Goal: Task Accomplishment & Management: Manage account settings

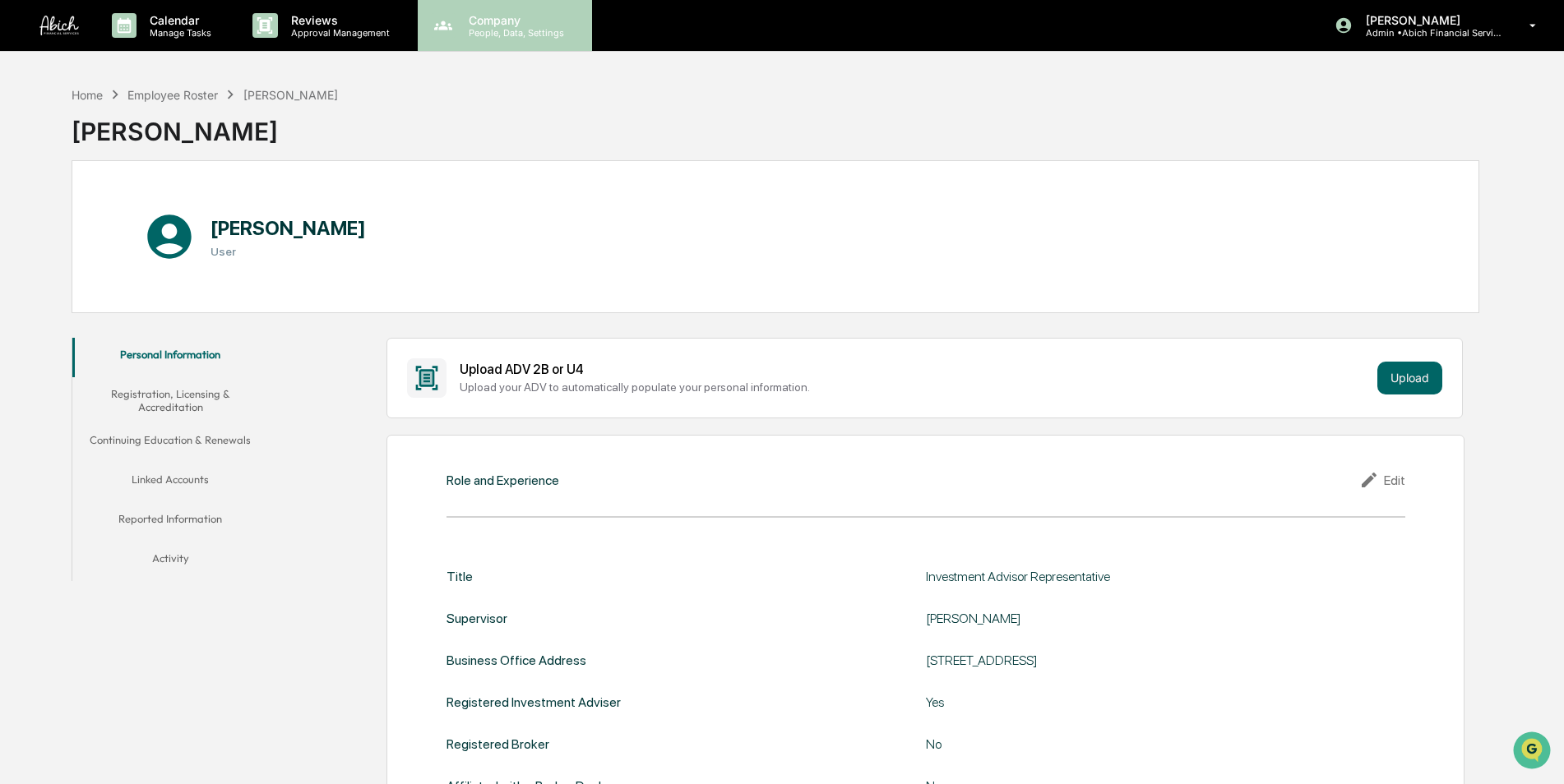
click at [488, 37] on p "People, Data, Settings" at bounding box center [514, 32] width 117 height 11
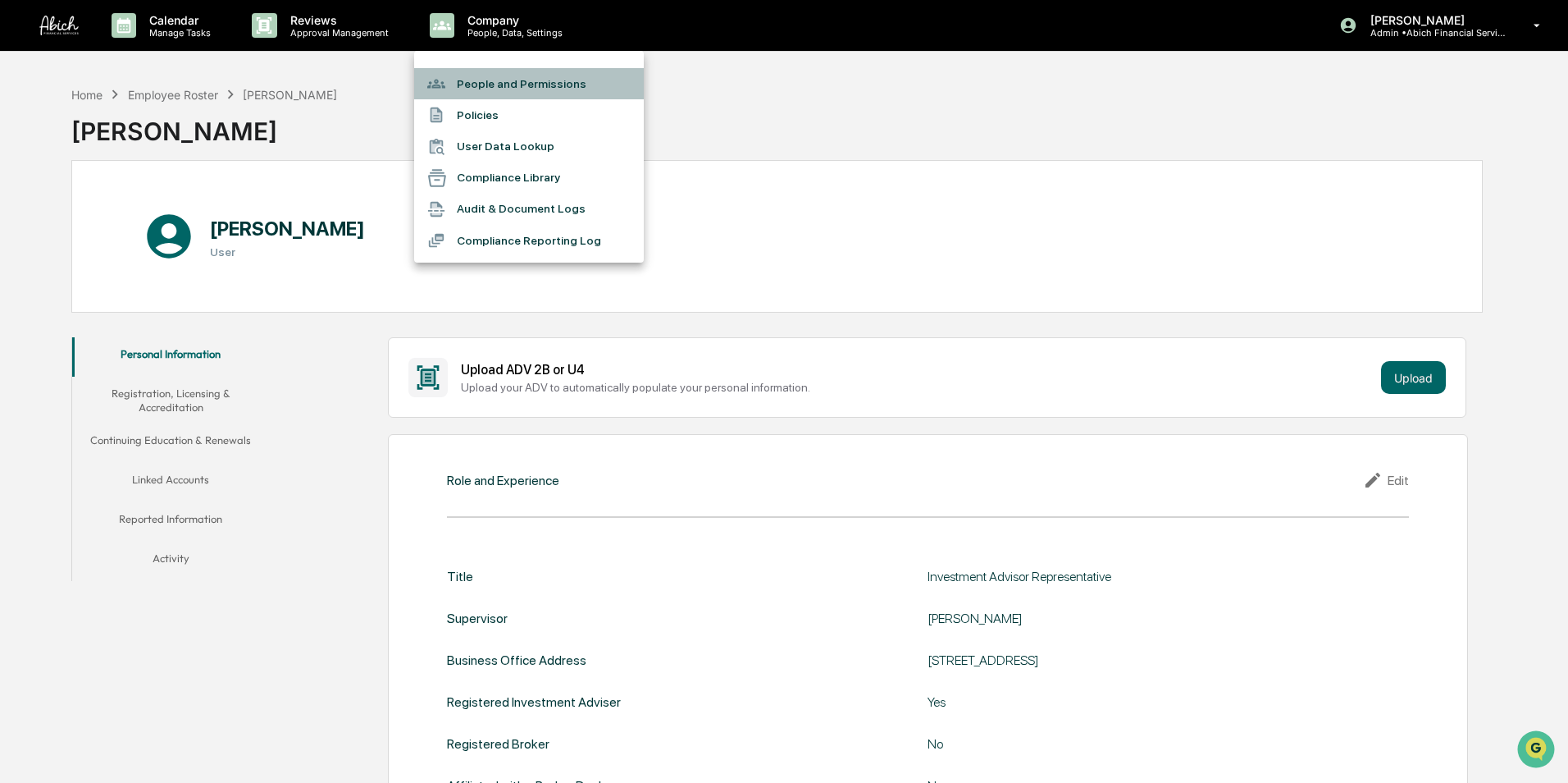
click at [508, 88] on li "People and Permissions" at bounding box center [529, 84] width 230 height 32
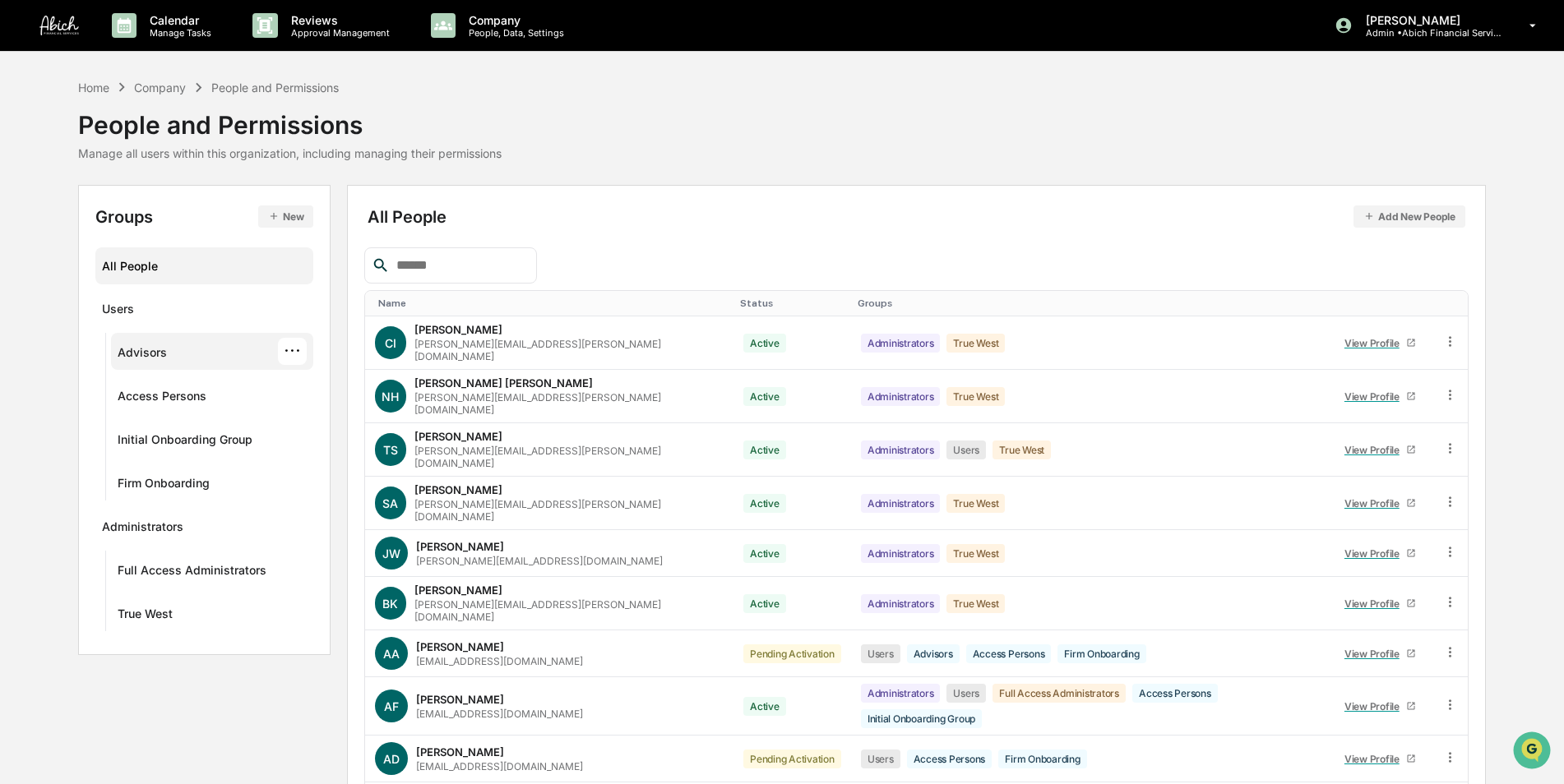
click at [192, 351] on div "Advisors ···" at bounding box center [213, 351] width 189 height 27
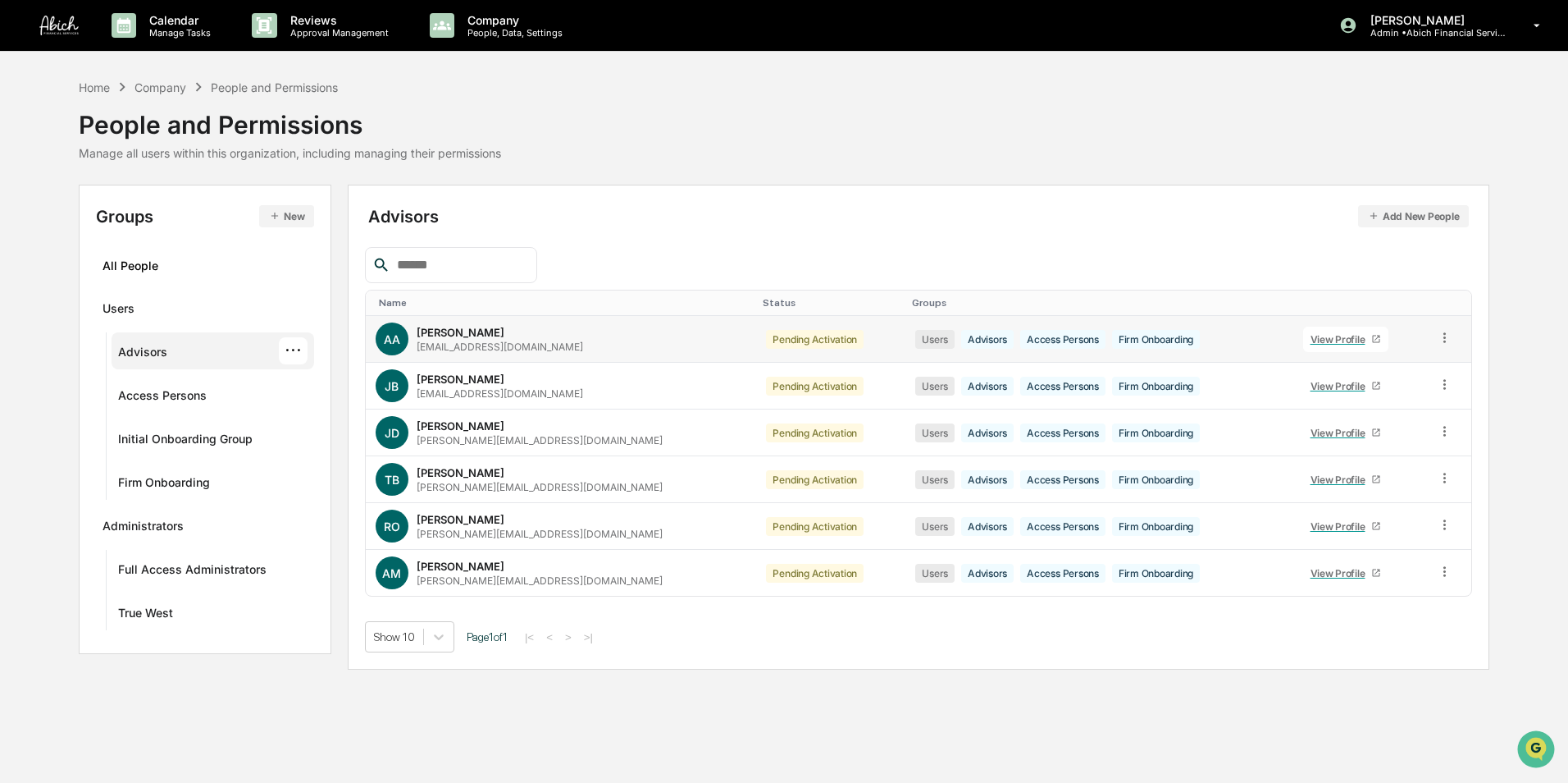
click at [1374, 340] on icon at bounding box center [1377, 339] width 7 height 7
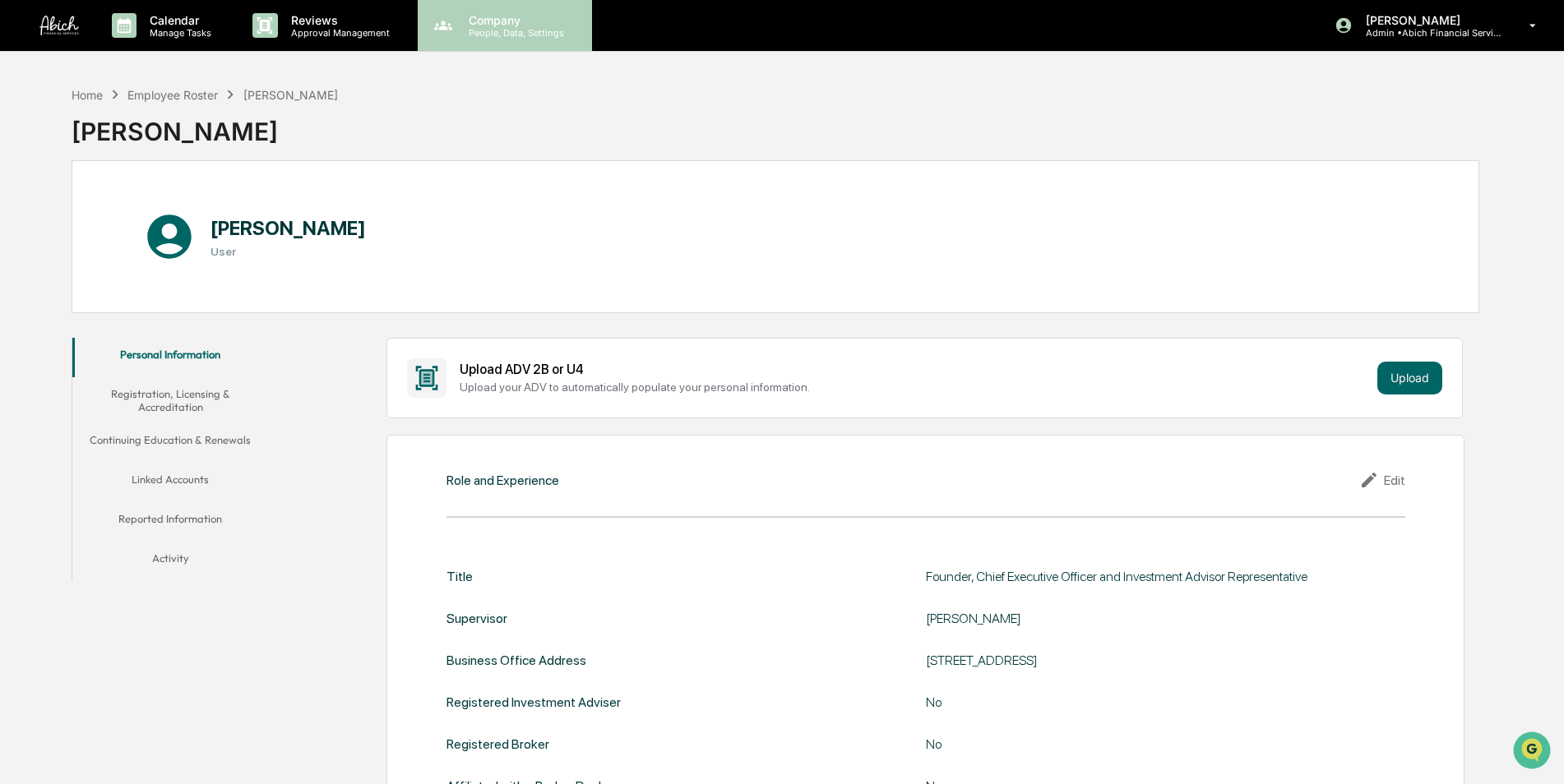
click at [472, 40] on div "Company People, Data, Settings" at bounding box center [505, 25] width 174 height 51
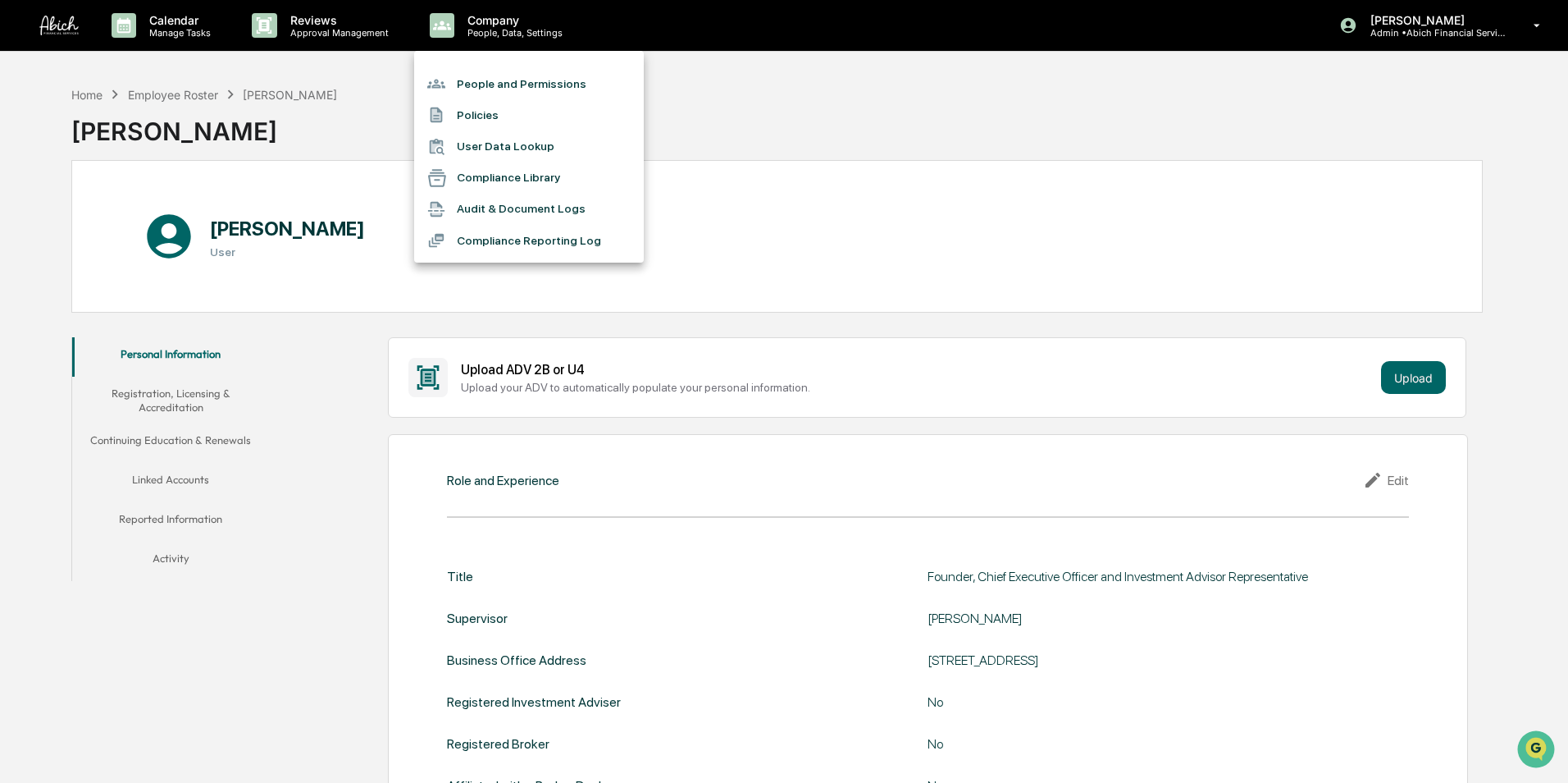
click at [497, 77] on li "People and Permissions" at bounding box center [529, 84] width 230 height 32
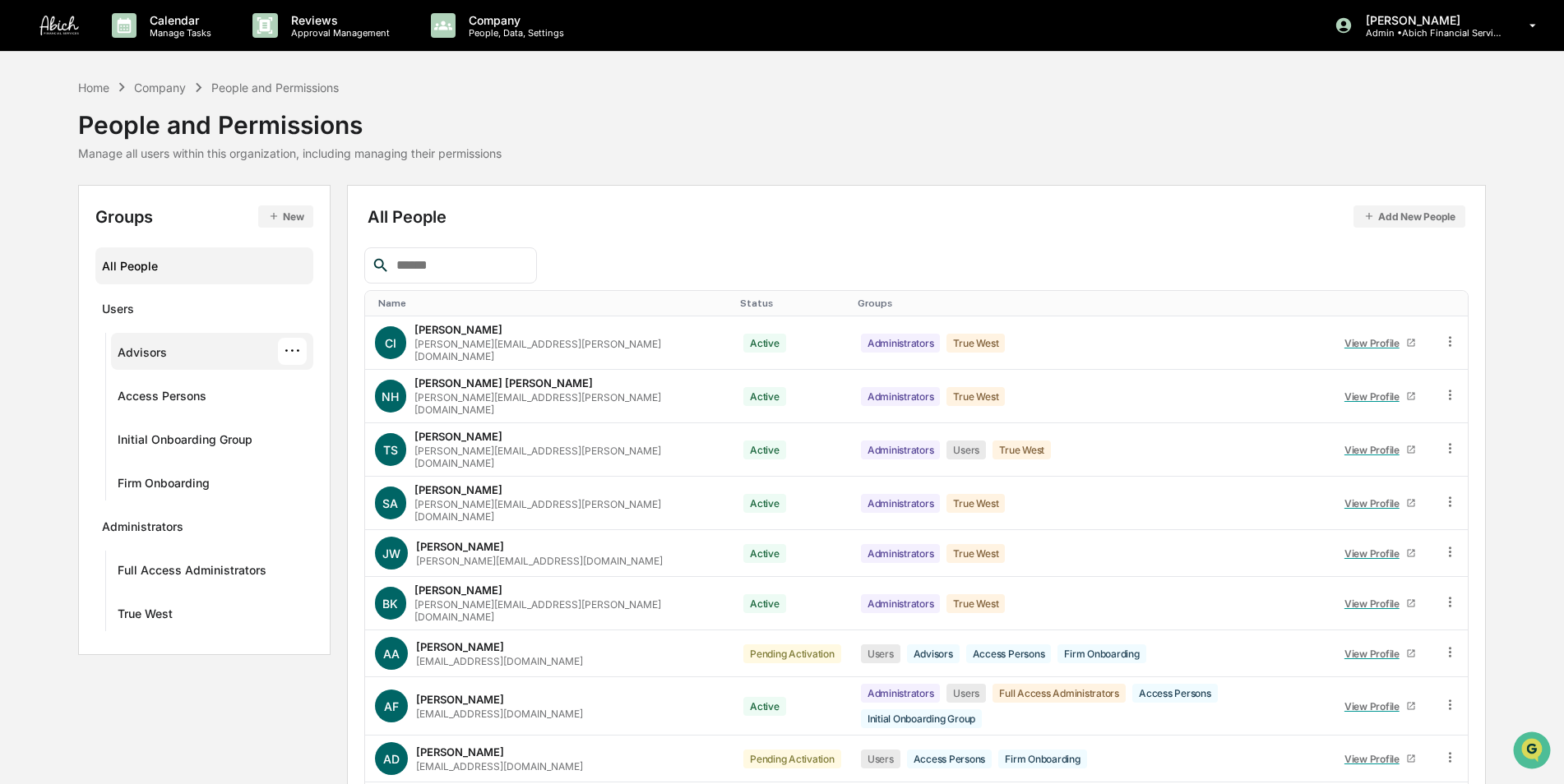
click at [187, 354] on div "Advisors ···" at bounding box center [213, 351] width 189 height 27
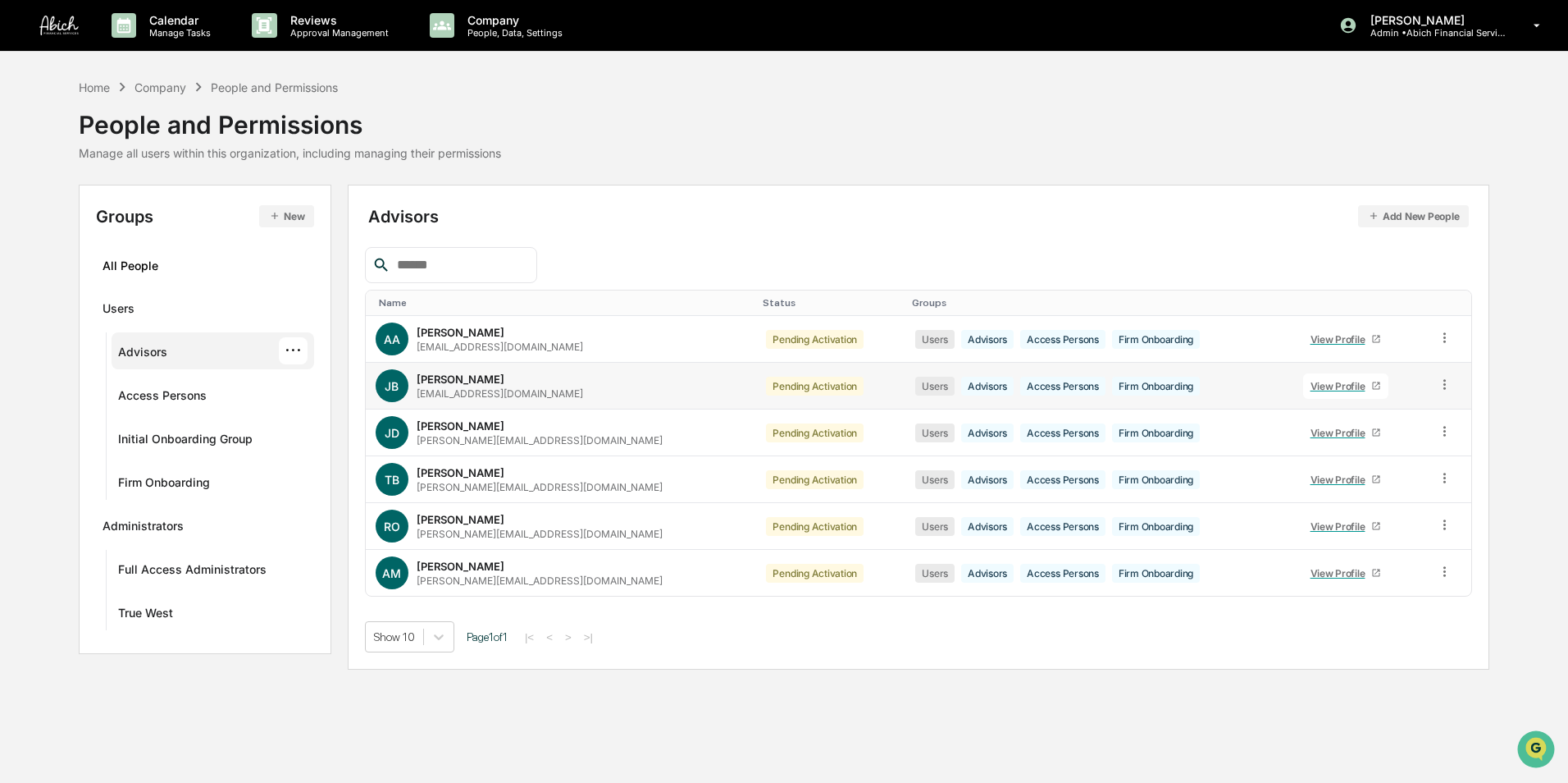
click at [1372, 389] on icon at bounding box center [1376, 385] width 10 height 10
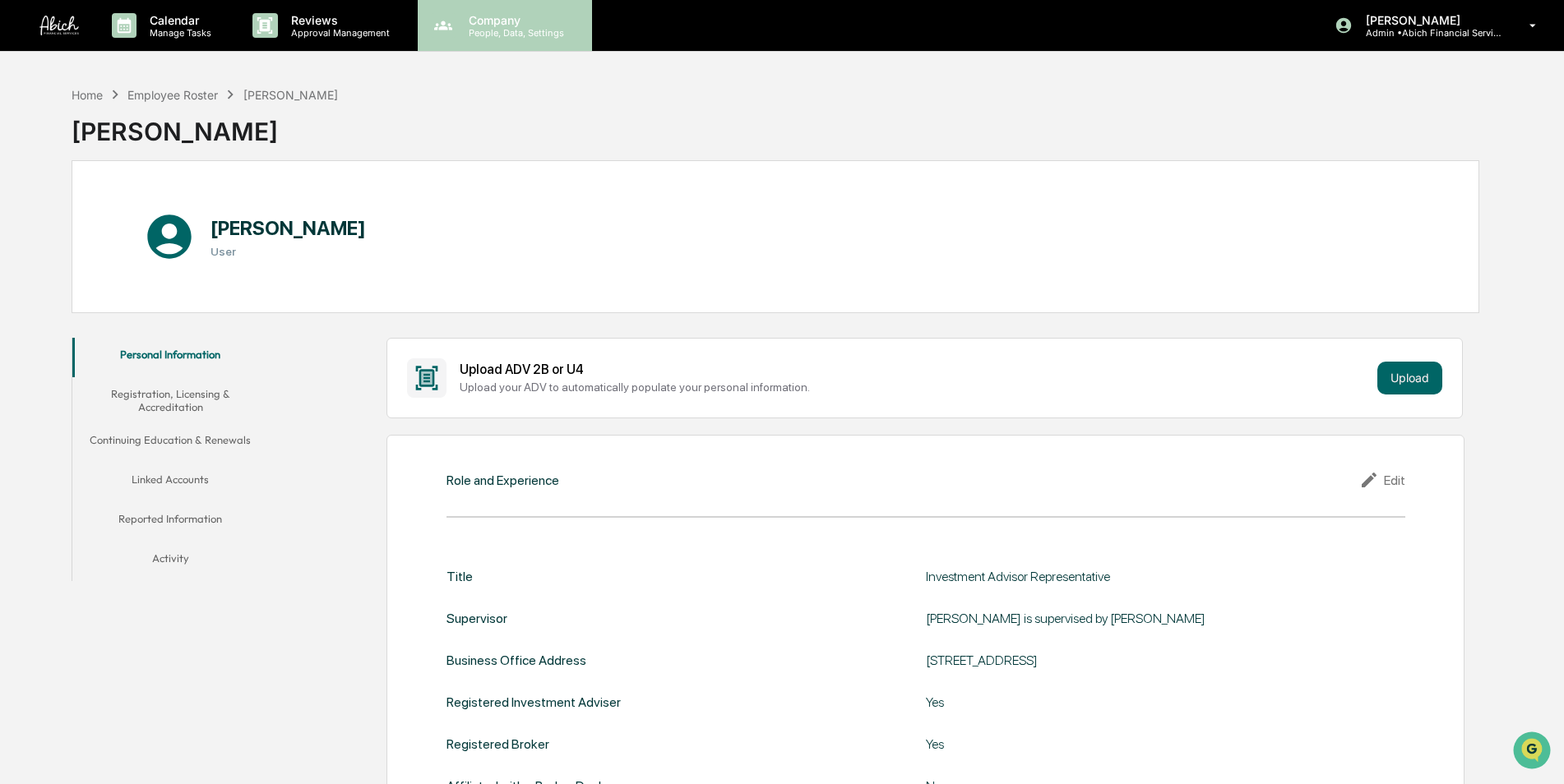
click at [498, 39] on div "Company People, Data, Settings" at bounding box center [505, 25] width 174 height 51
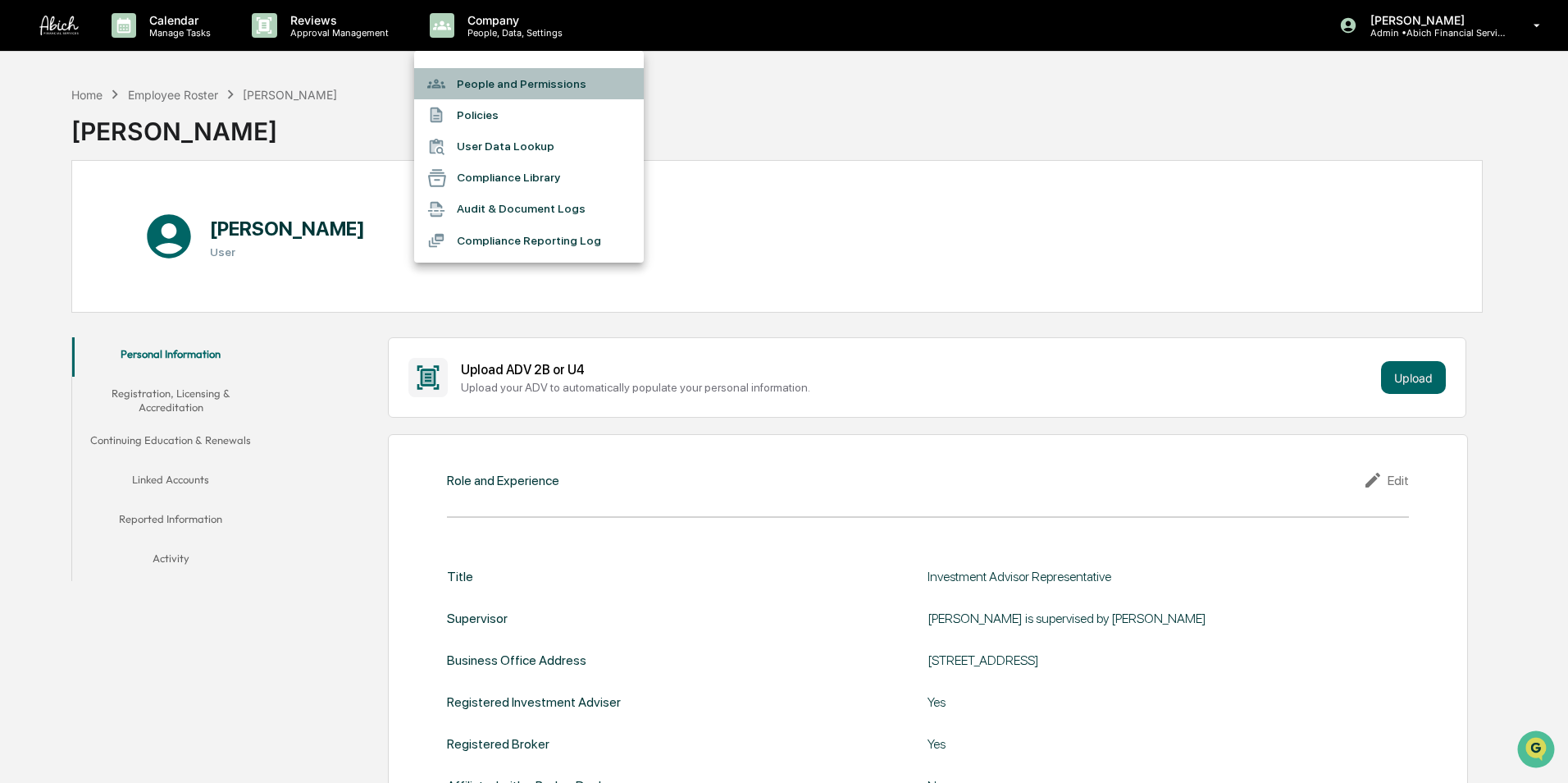
click at [490, 85] on li "People and Permissions" at bounding box center [529, 84] width 230 height 32
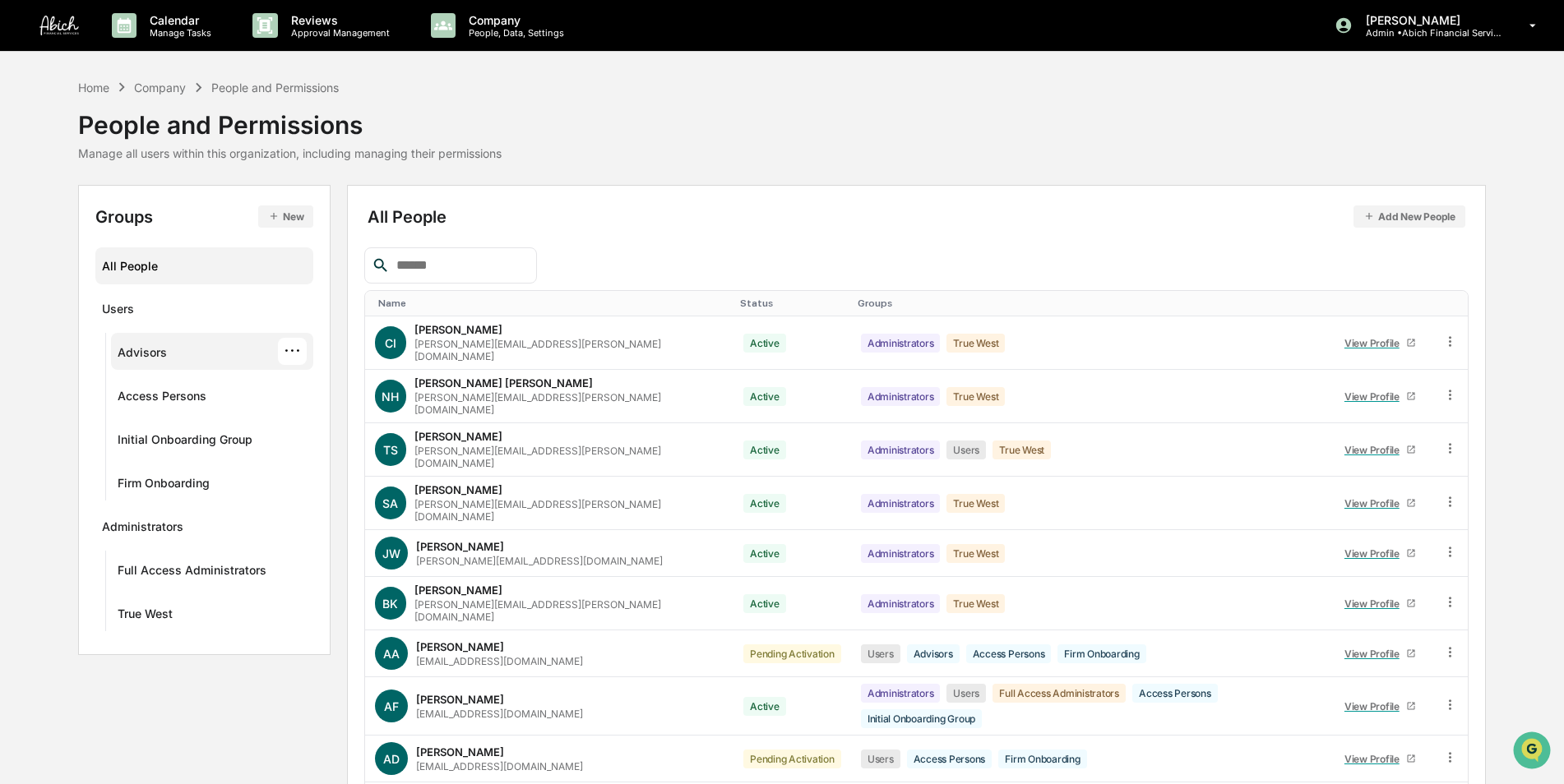
click at [178, 352] on div "Advisors ···" at bounding box center [213, 351] width 189 height 27
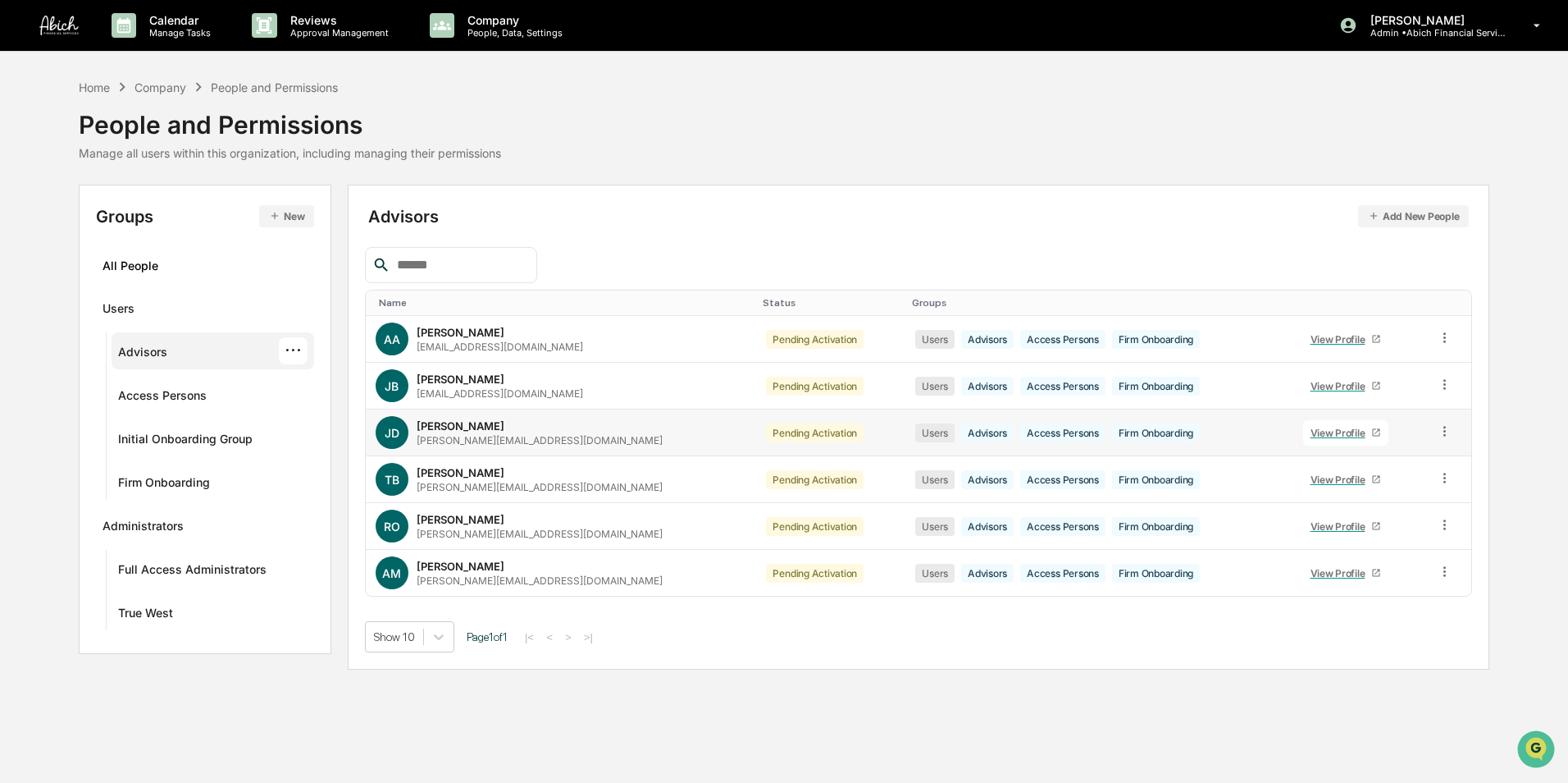
click at [1372, 429] on icon at bounding box center [1376, 432] width 10 height 10
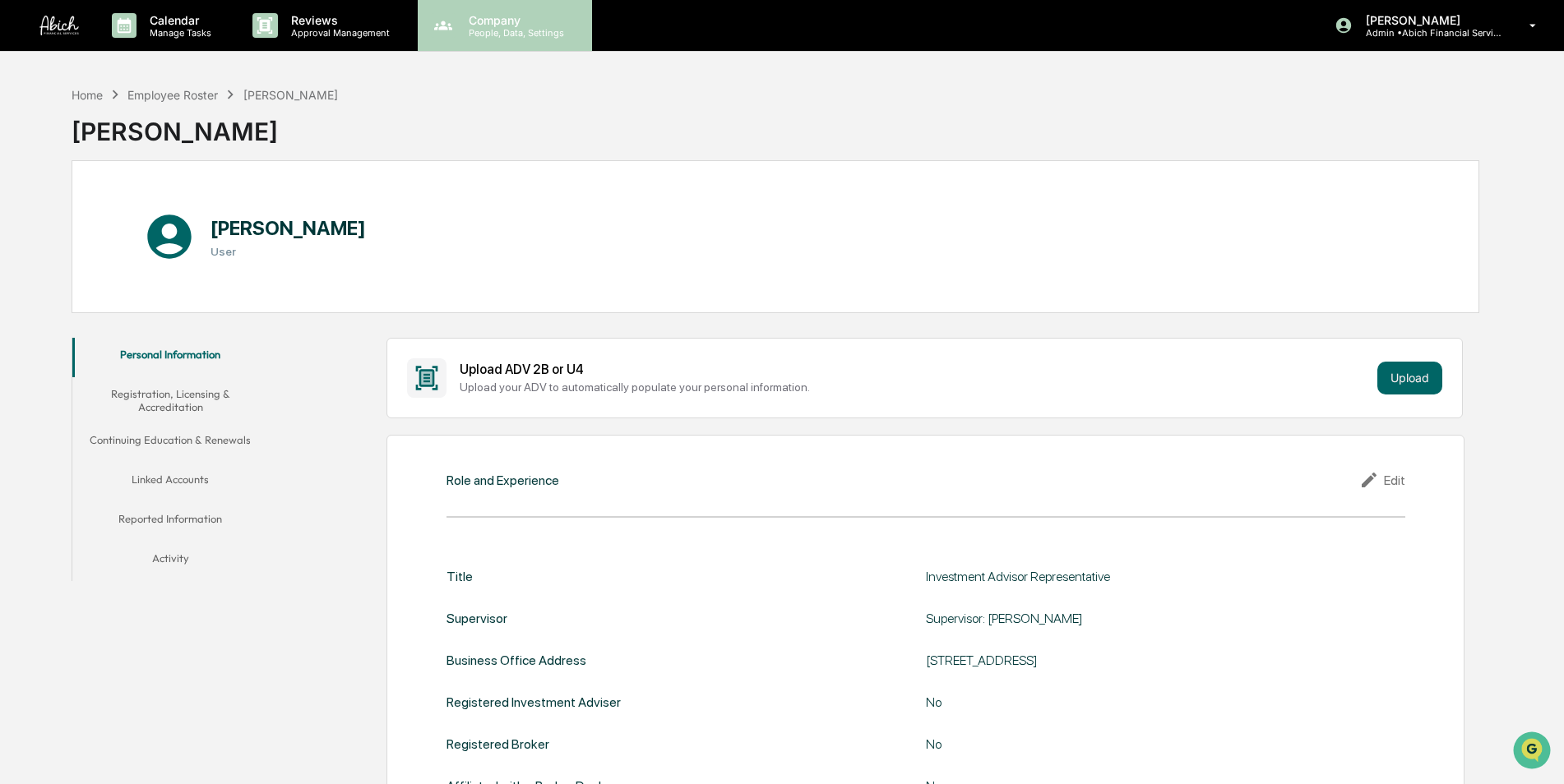
click at [533, 28] on p "People, Data, Settings" at bounding box center [514, 32] width 117 height 11
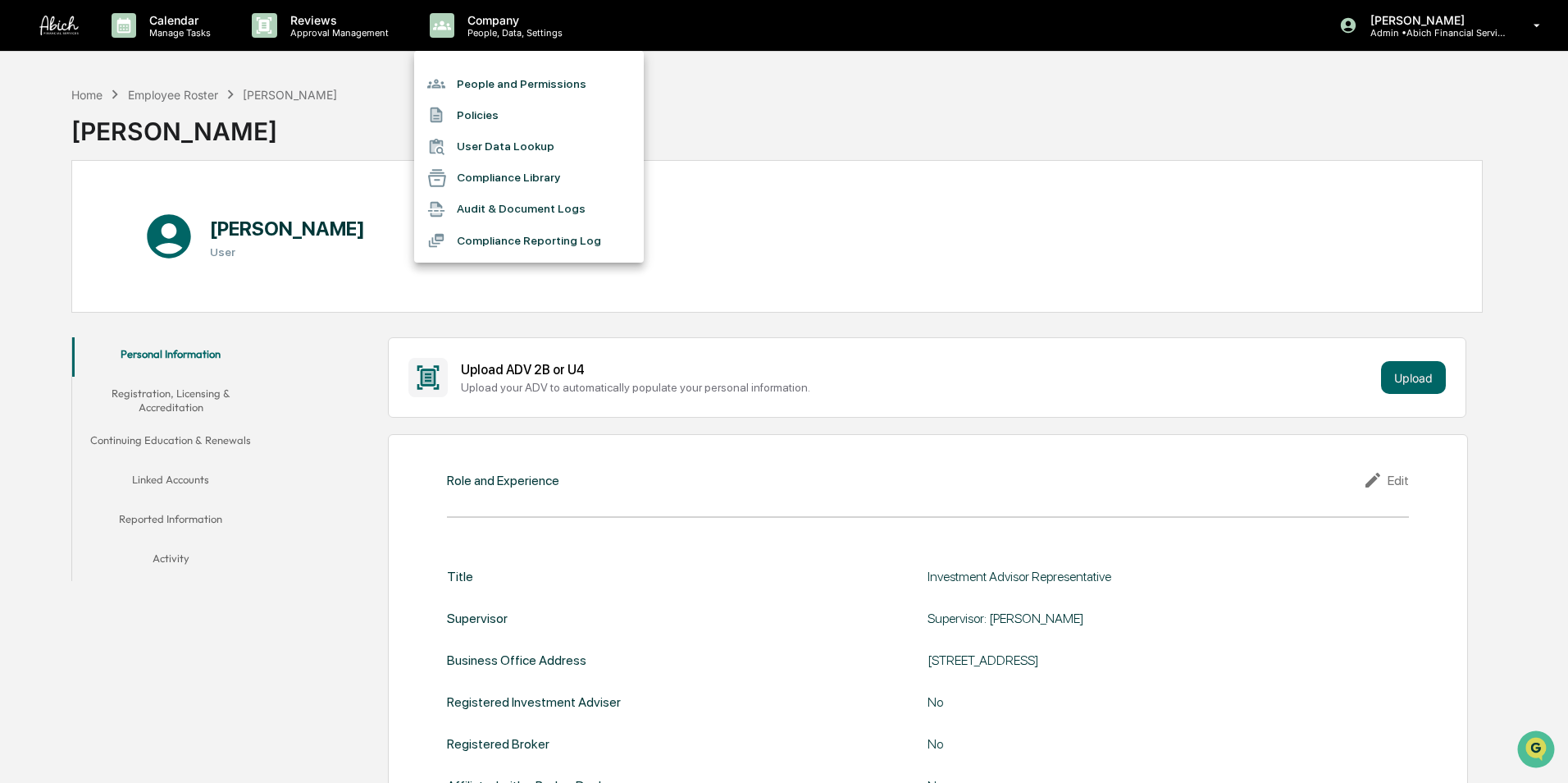
click at [525, 81] on li "People and Permissions" at bounding box center [529, 84] width 230 height 32
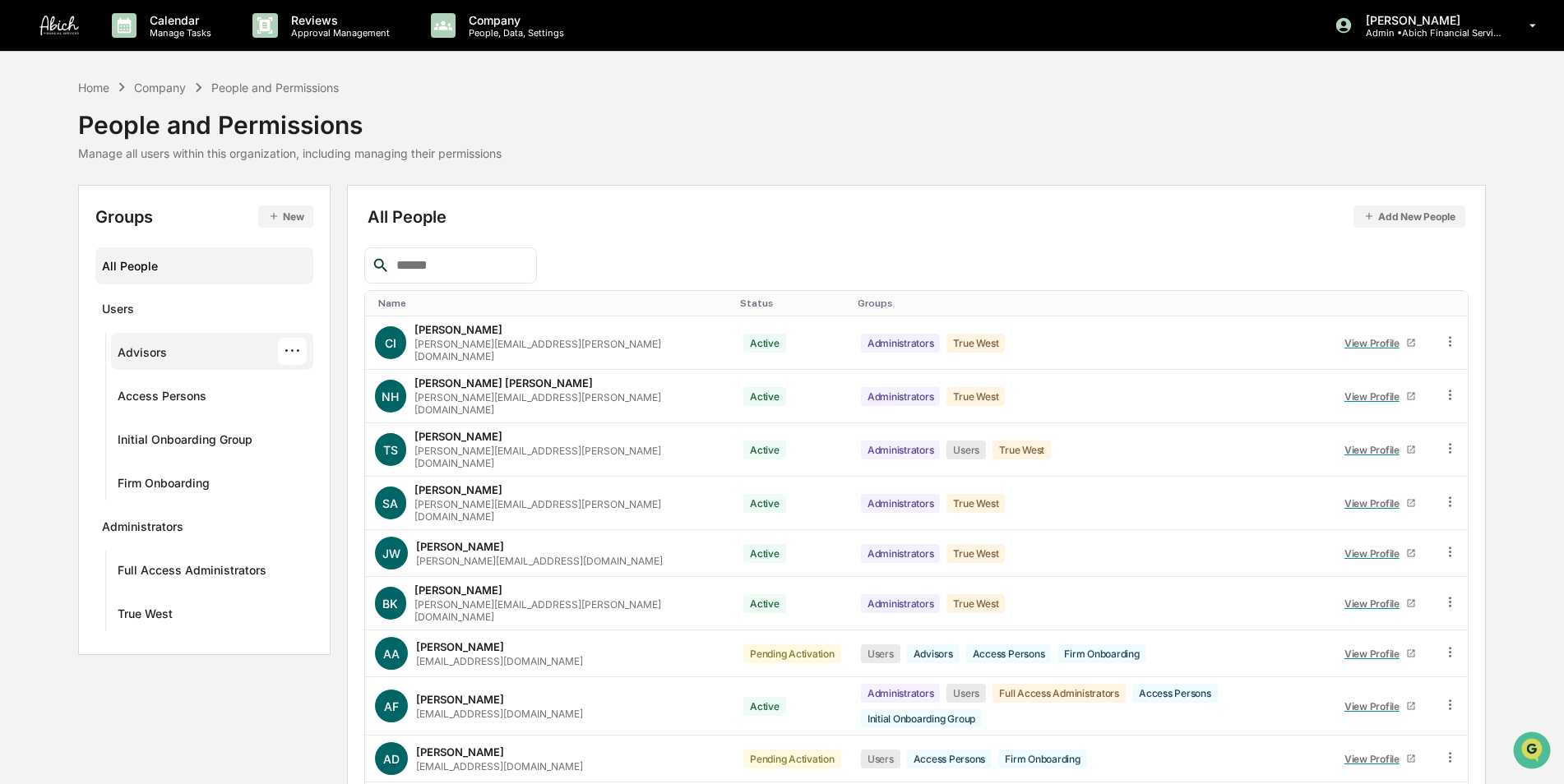
click at [184, 358] on div "Advisors ···" at bounding box center [213, 351] width 189 height 27
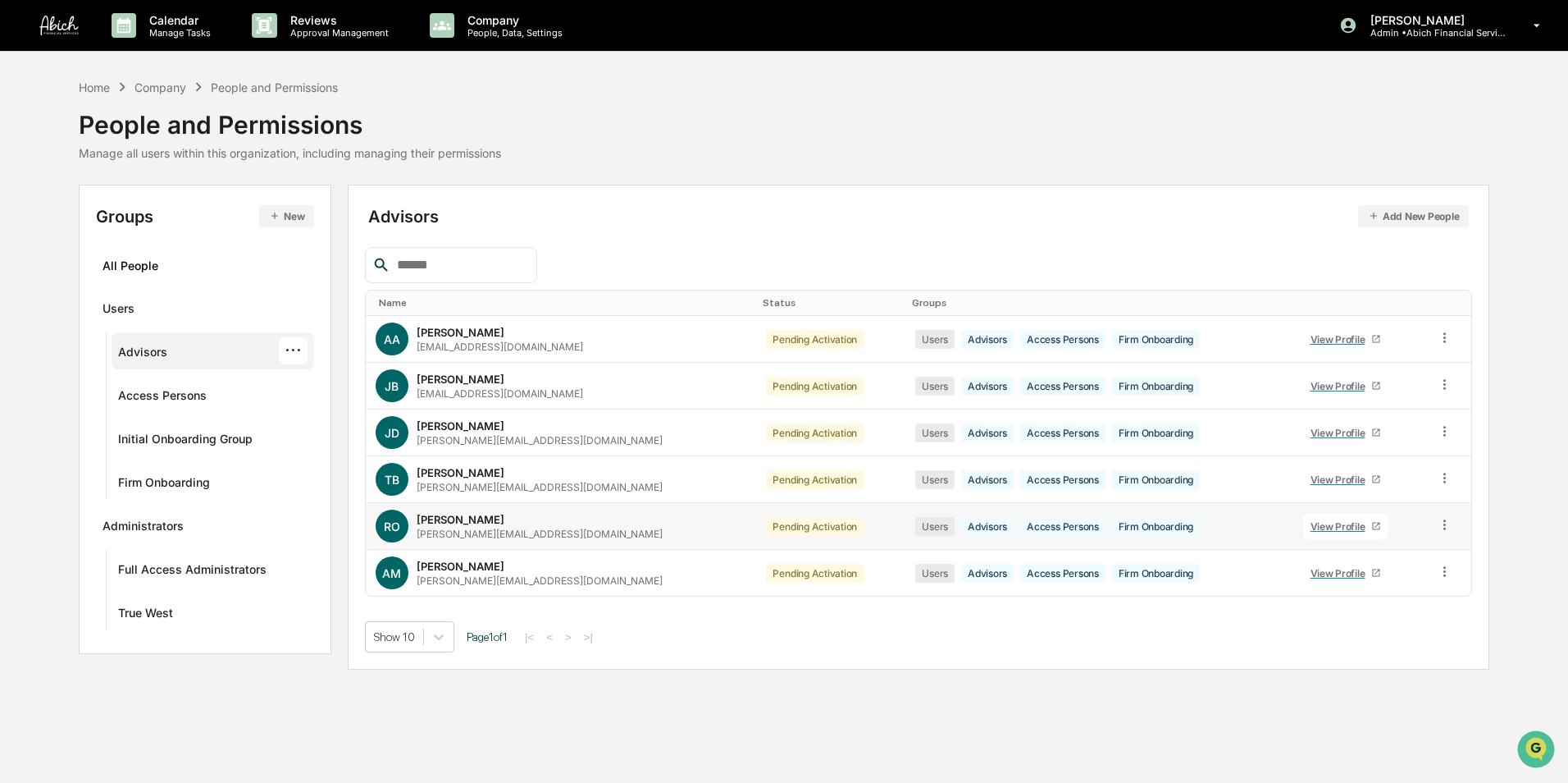
click at [1348, 521] on link "View Profile" at bounding box center [1346, 525] width 85 height 25
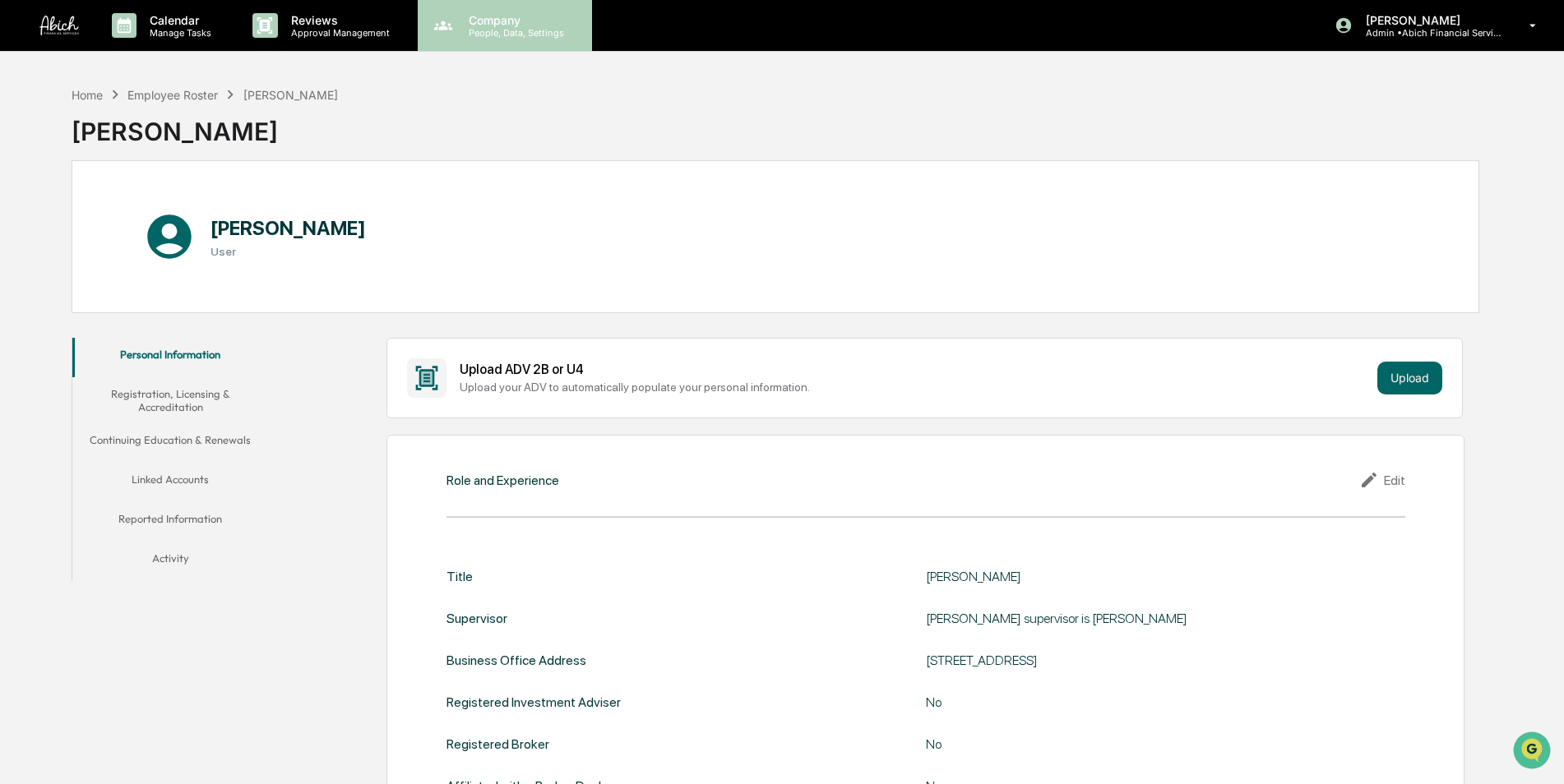
click at [463, 31] on p "People, Data, Settings" at bounding box center [514, 32] width 117 height 11
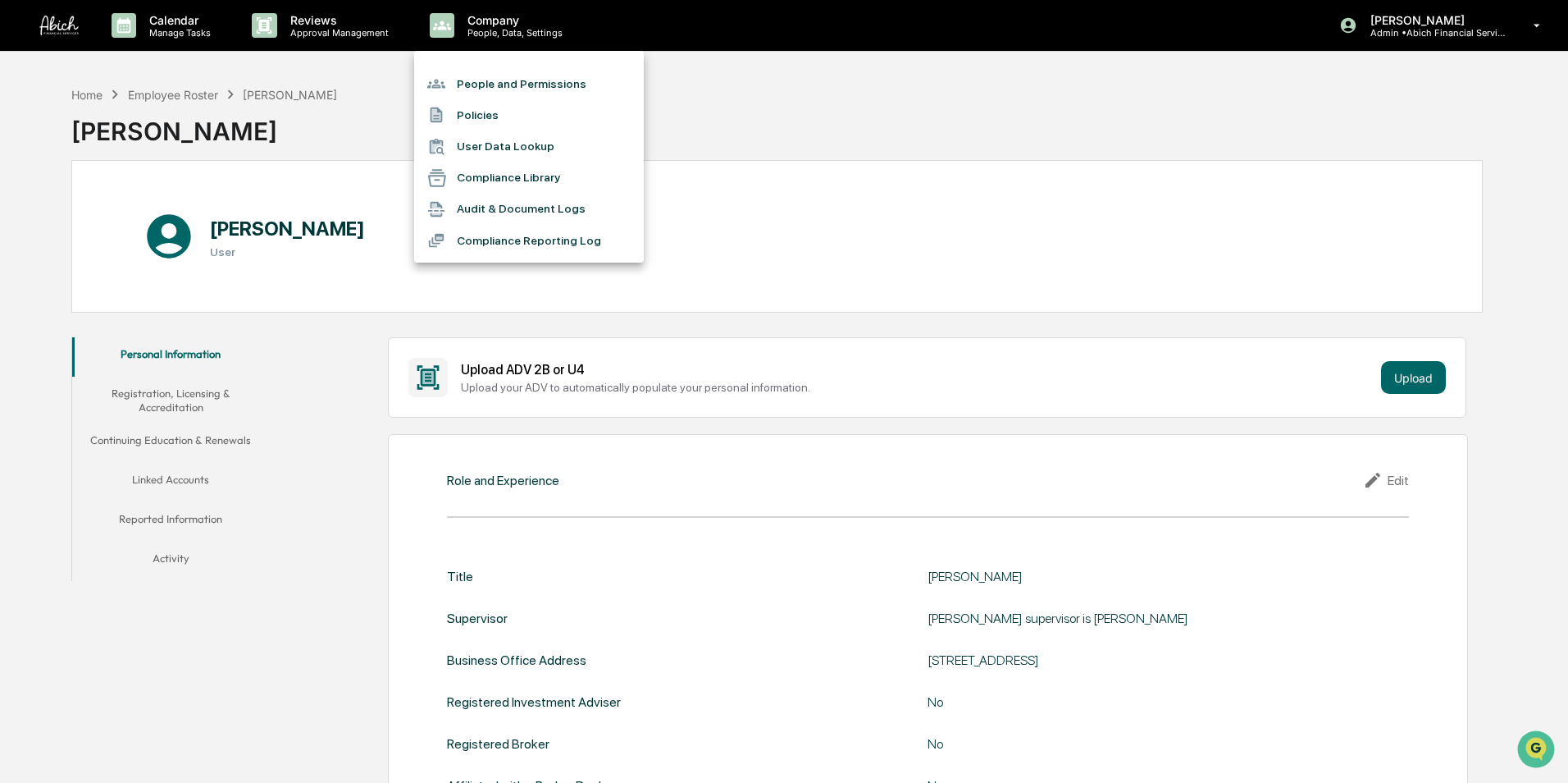
click at [474, 90] on li "People and Permissions" at bounding box center [529, 84] width 230 height 32
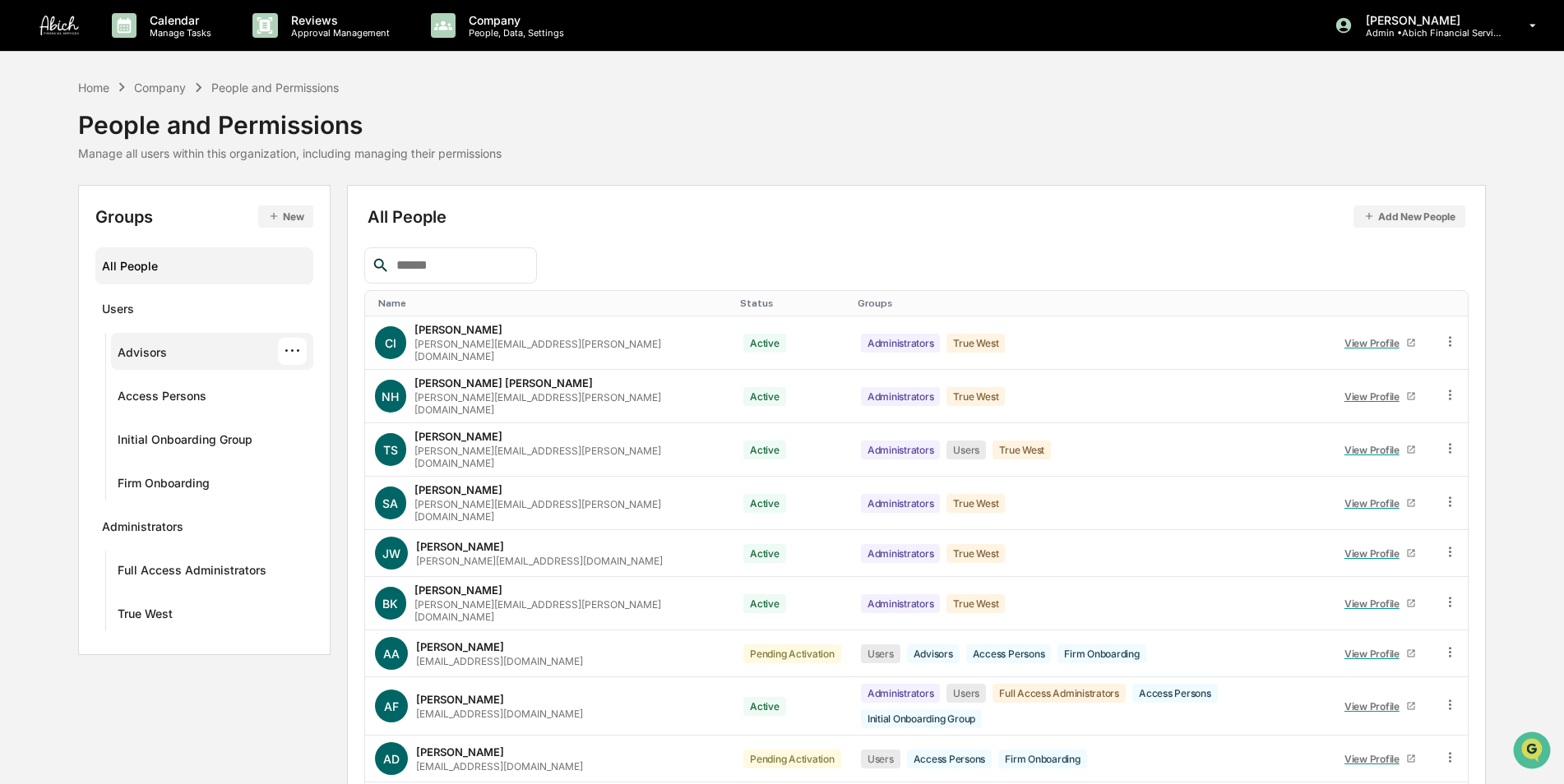
click at [184, 350] on div "Advisors ···" at bounding box center [213, 351] width 189 height 27
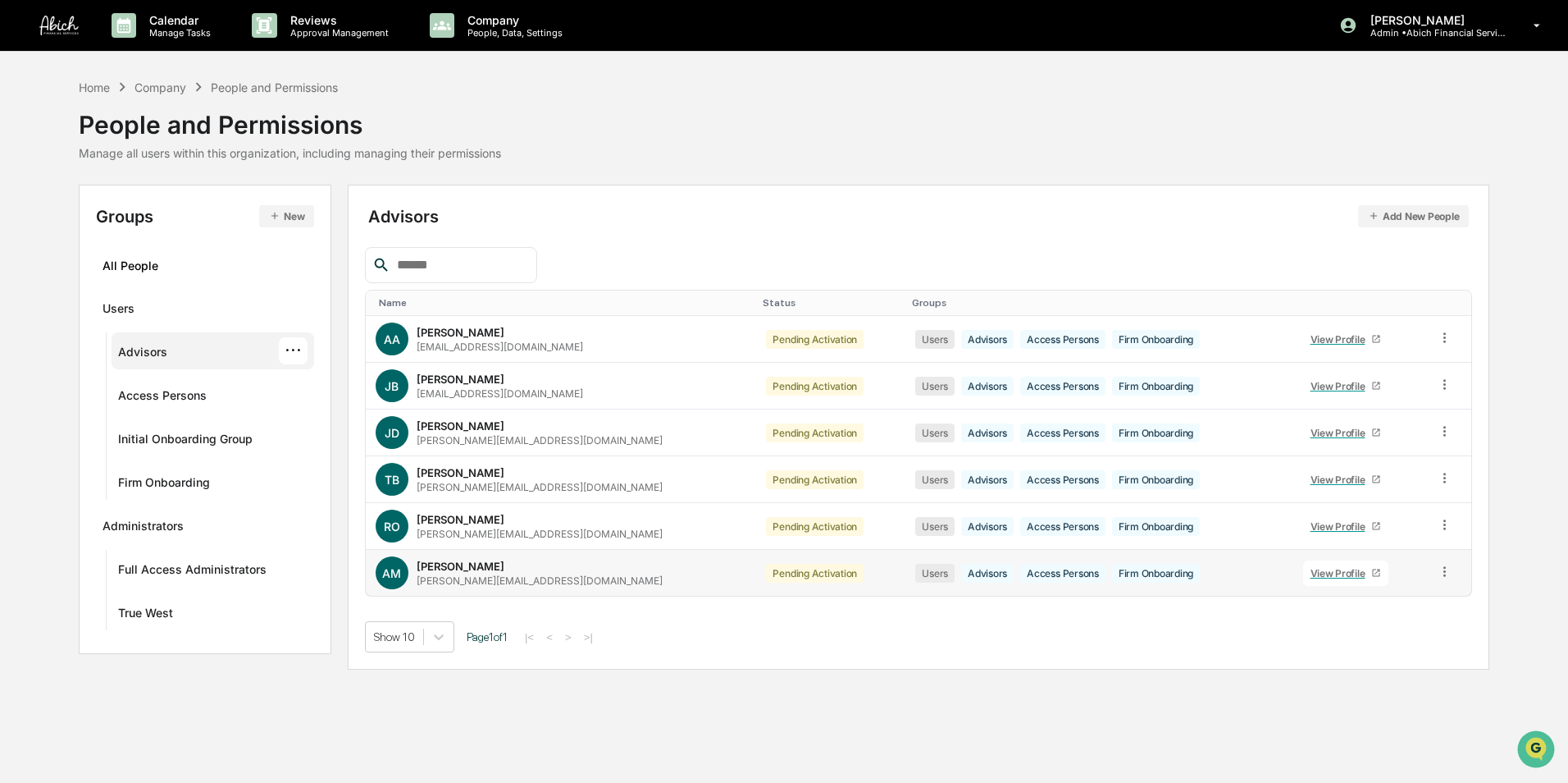
click at [1372, 574] on icon at bounding box center [1376, 573] width 10 height 10
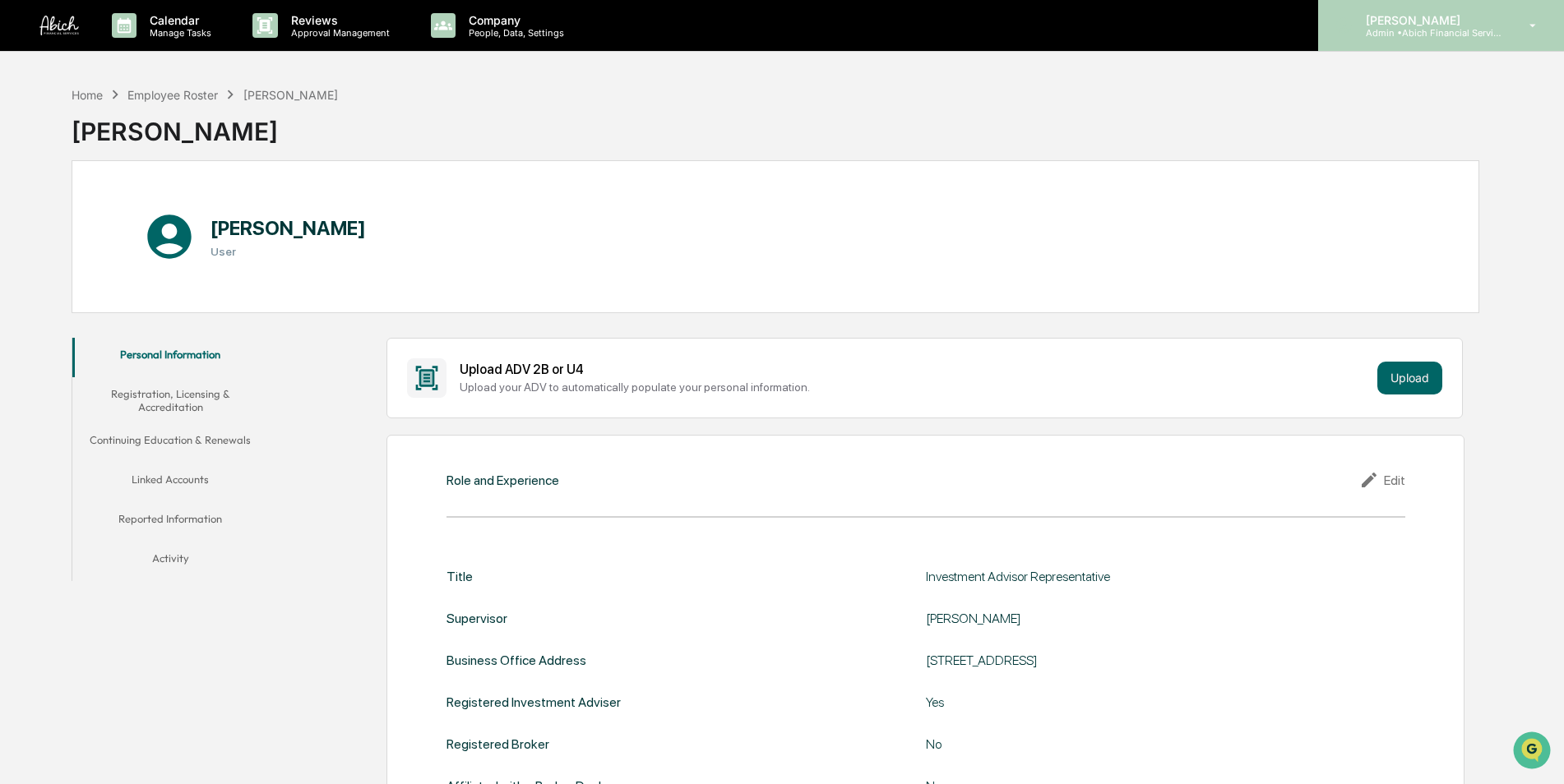
click at [1412, 27] on p "Admin • Abich Financial Services" at bounding box center [1428, 32] width 153 height 11
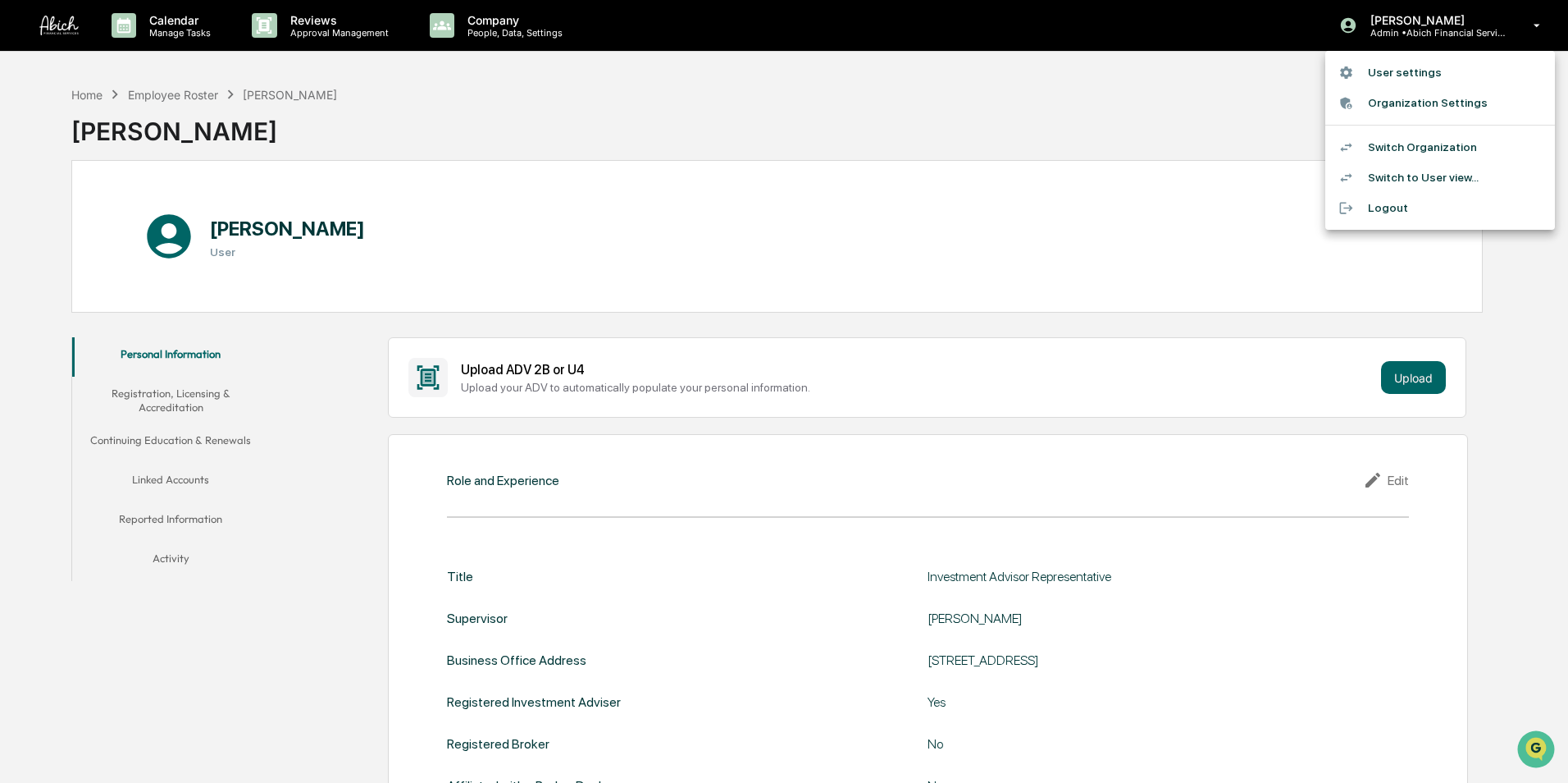
click at [1401, 148] on li "Switch Organization" at bounding box center [1440, 147] width 230 height 31
